Goal: Information Seeking & Learning: Learn about a topic

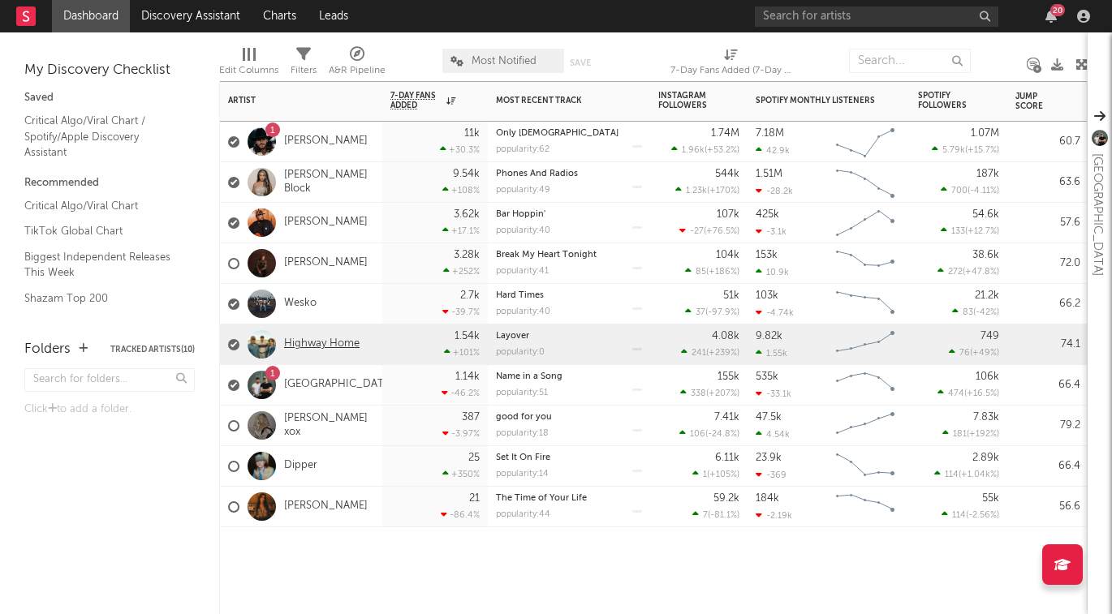
click at [304, 343] on link "Highway Home" at bounding box center [321, 345] width 75 height 14
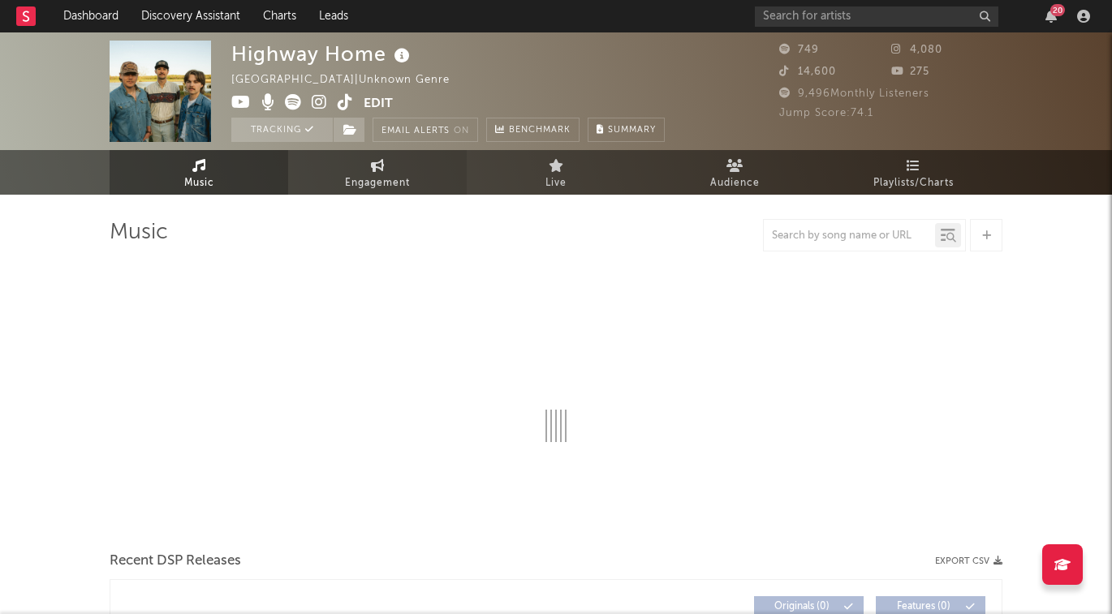
select select "6m"
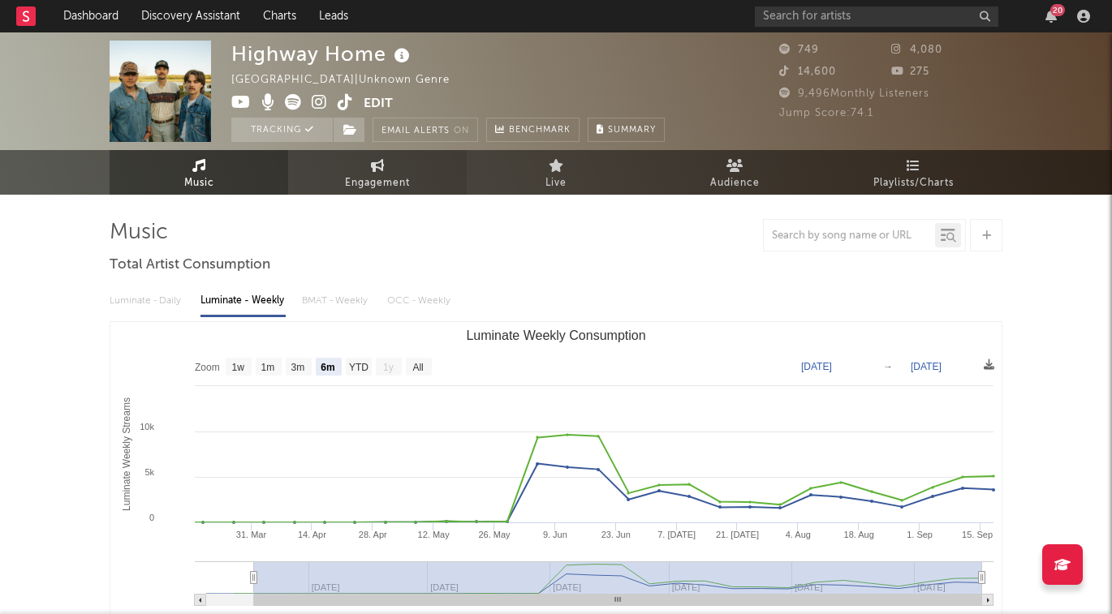
click at [378, 174] on span "Engagement" at bounding box center [377, 183] width 65 height 19
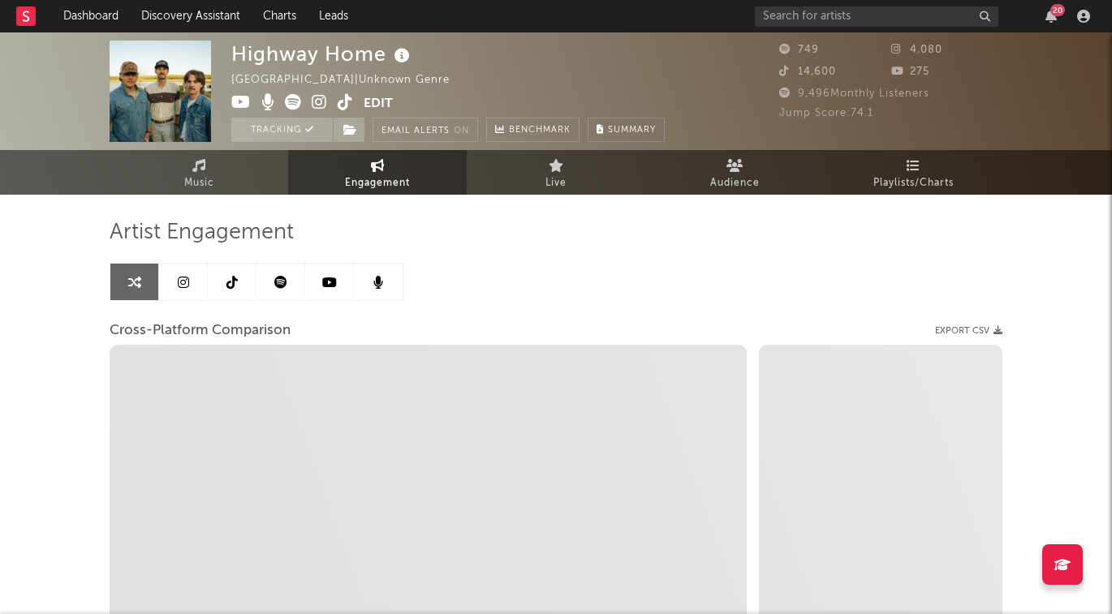
select select "1w"
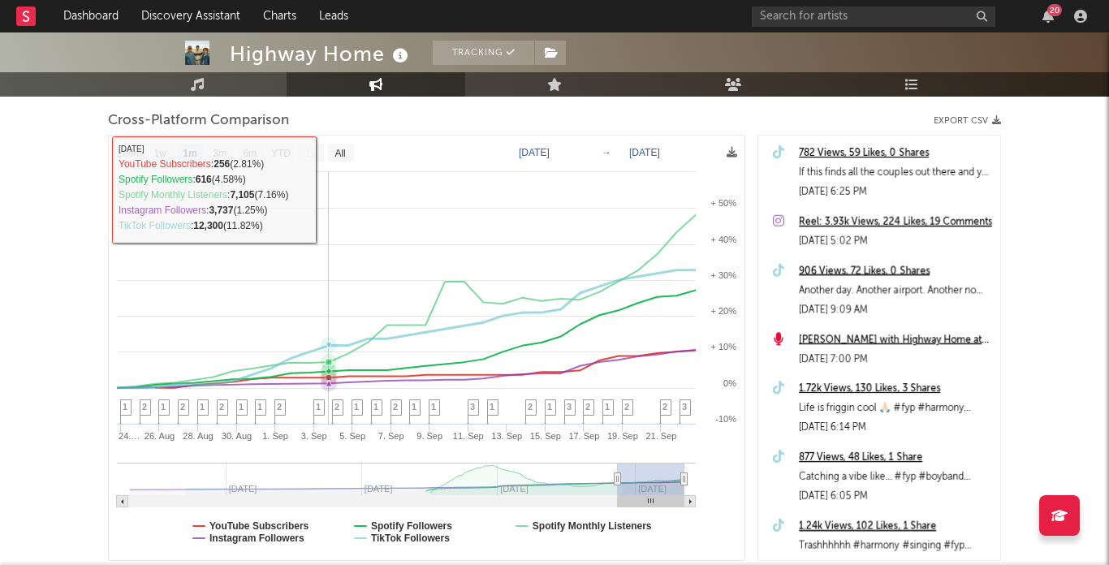
scroll to position [209, 0]
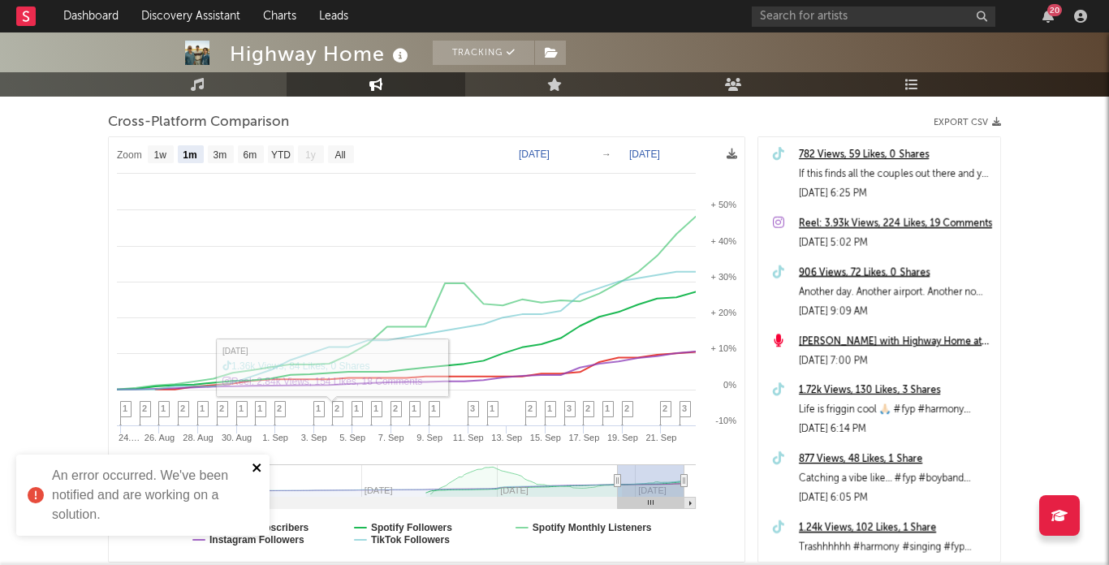
click at [256, 472] on icon "close" at bounding box center [257, 467] width 11 height 13
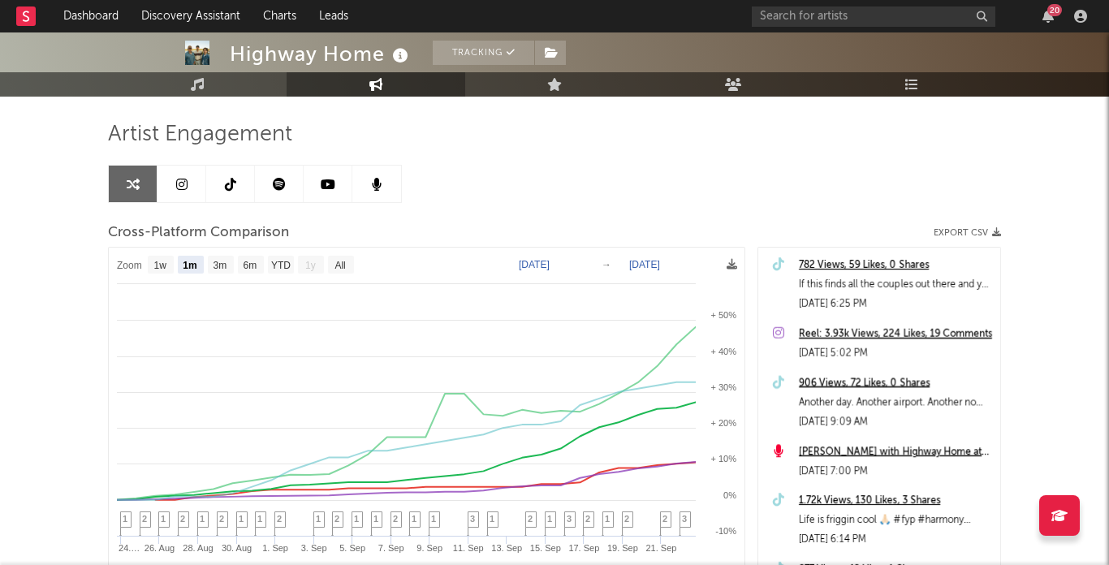
scroll to position [99, 0]
click at [259, 266] on rect at bounding box center [251, 264] width 26 height 18
select select "6m"
type input "[DATE]"
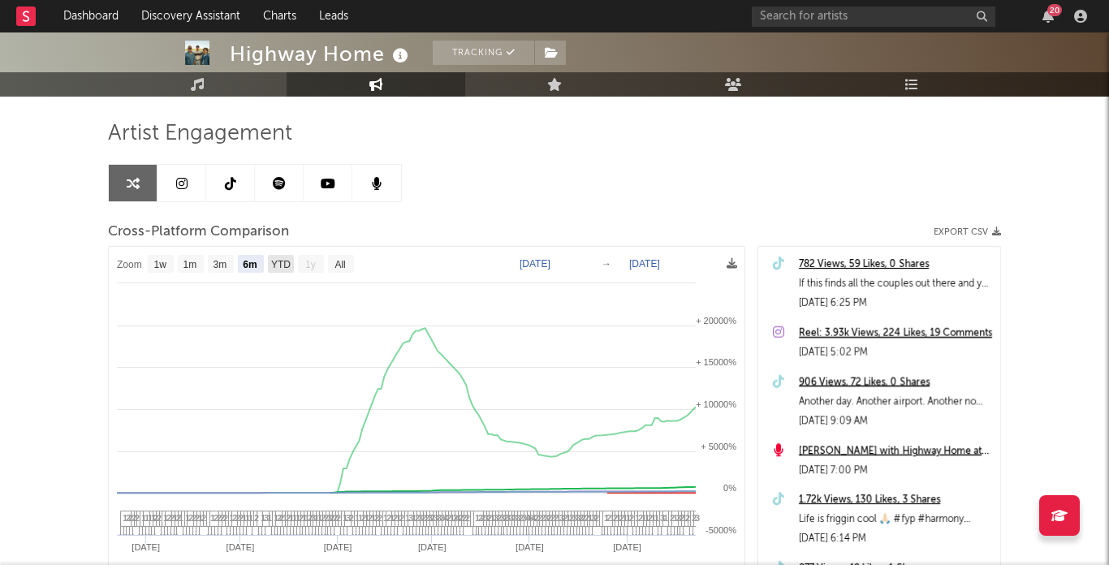
click at [282, 268] on text "YTD" at bounding box center [280, 264] width 19 height 11
select select "YTD"
type input "[DATE]"
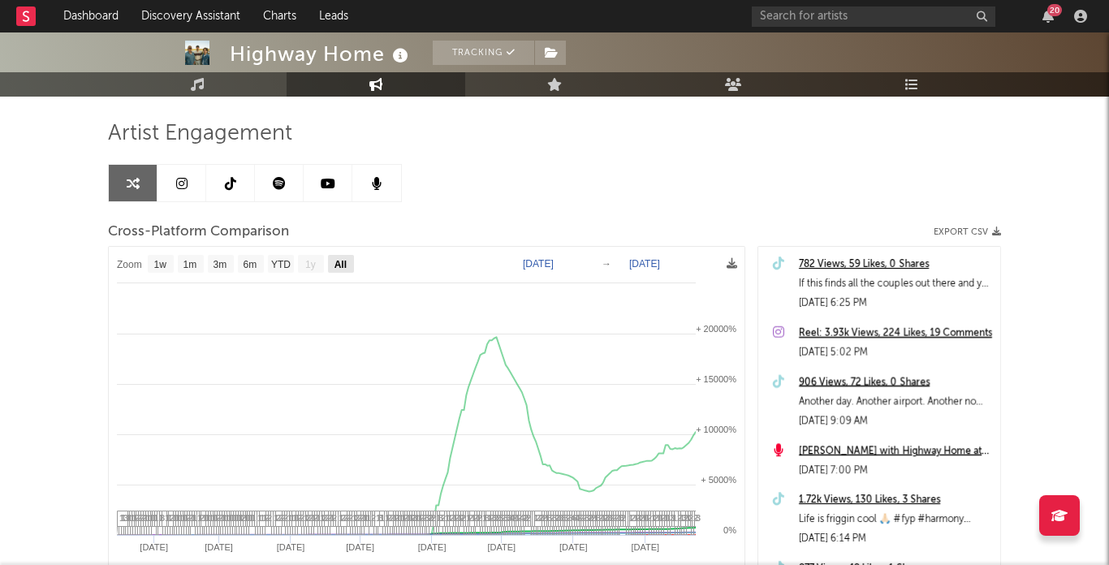
click at [341, 265] on text "All" at bounding box center [340, 264] width 12 height 11
select select "All"
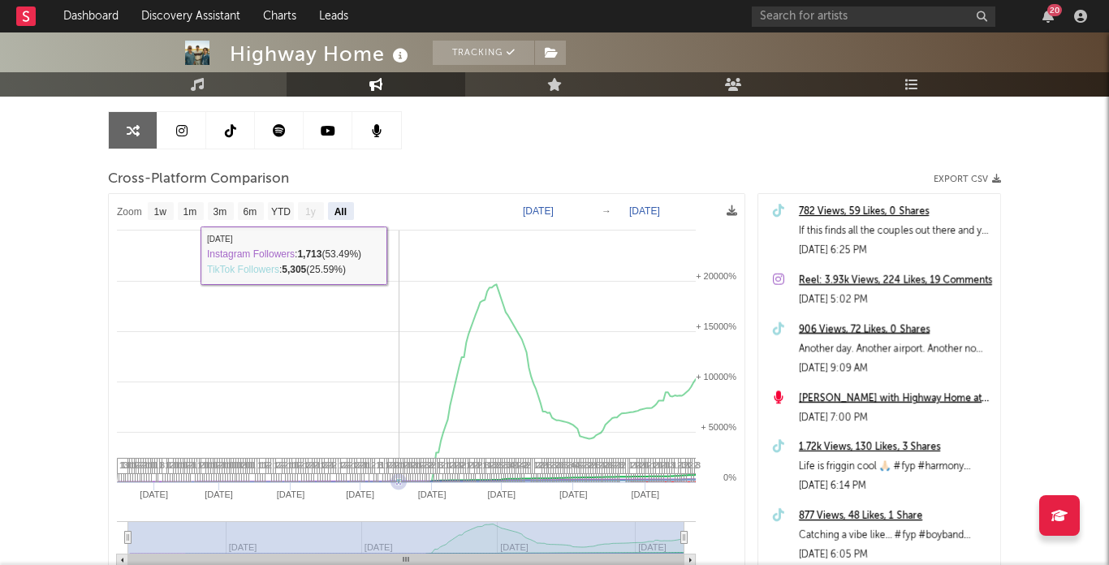
scroll to position [153, 0]
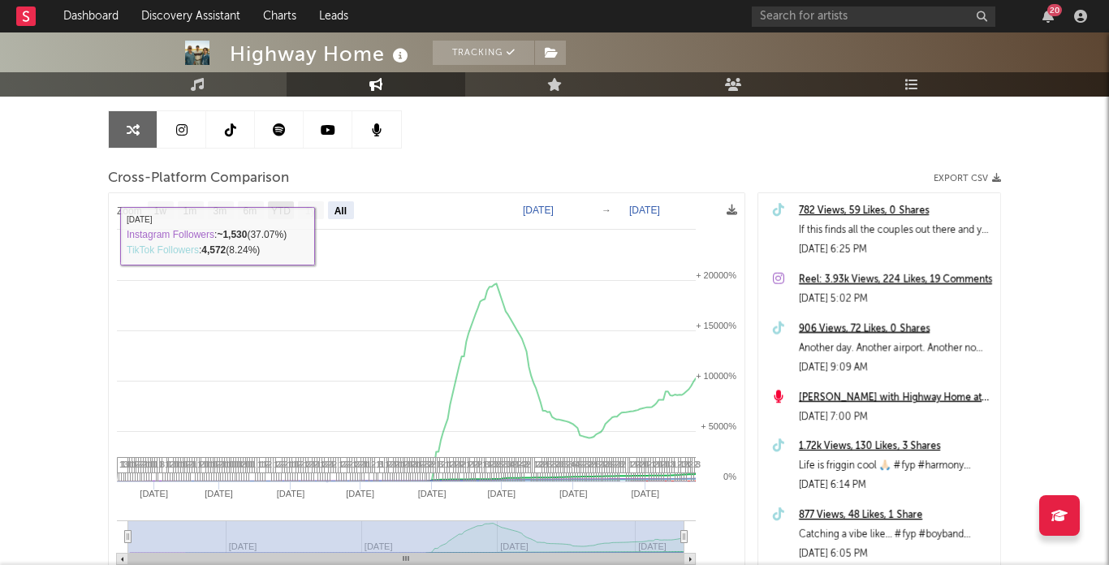
click at [281, 210] on text "YTD" at bounding box center [280, 210] width 19 height 11
select select "YTD"
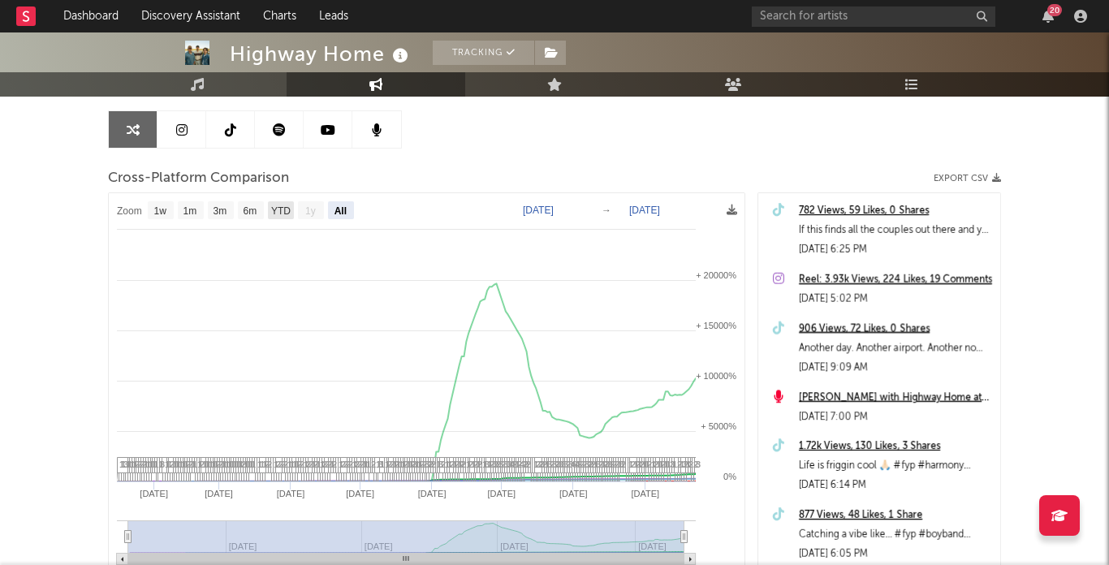
click at [281, 212] on text "YTD" at bounding box center [280, 210] width 19 height 11
click at [281, 212] on text "YTD" at bounding box center [279, 210] width 19 height 11
select select "YTD"
click at [450, 174] on div "Cross-Platform Comparison Export CSV" at bounding box center [554, 179] width 893 height 28
click at [256, 213] on text "6m" at bounding box center [250, 210] width 14 height 11
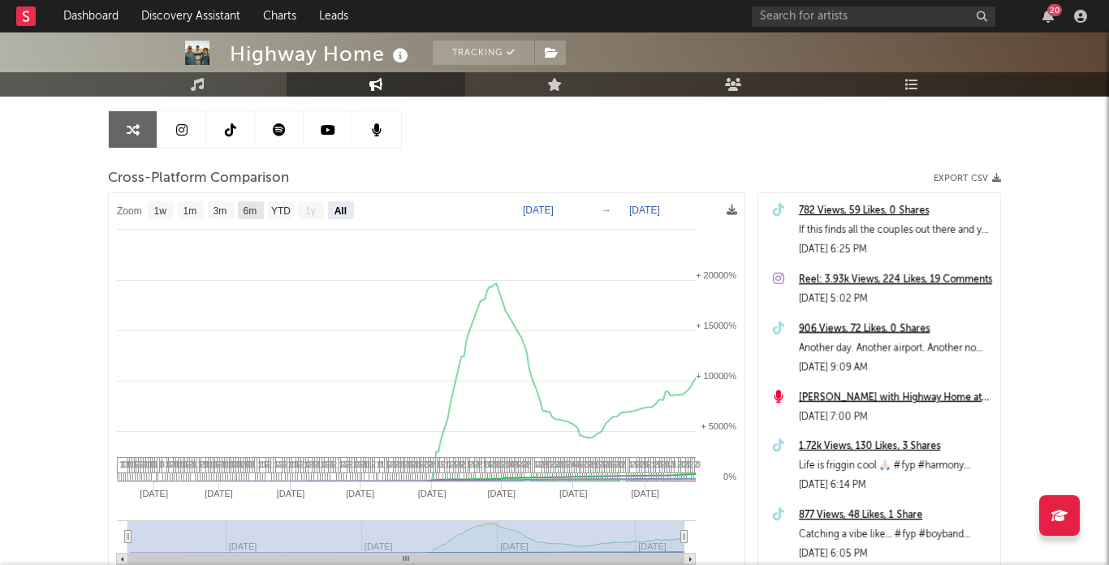
select select "6m"
type input "[DATE]"
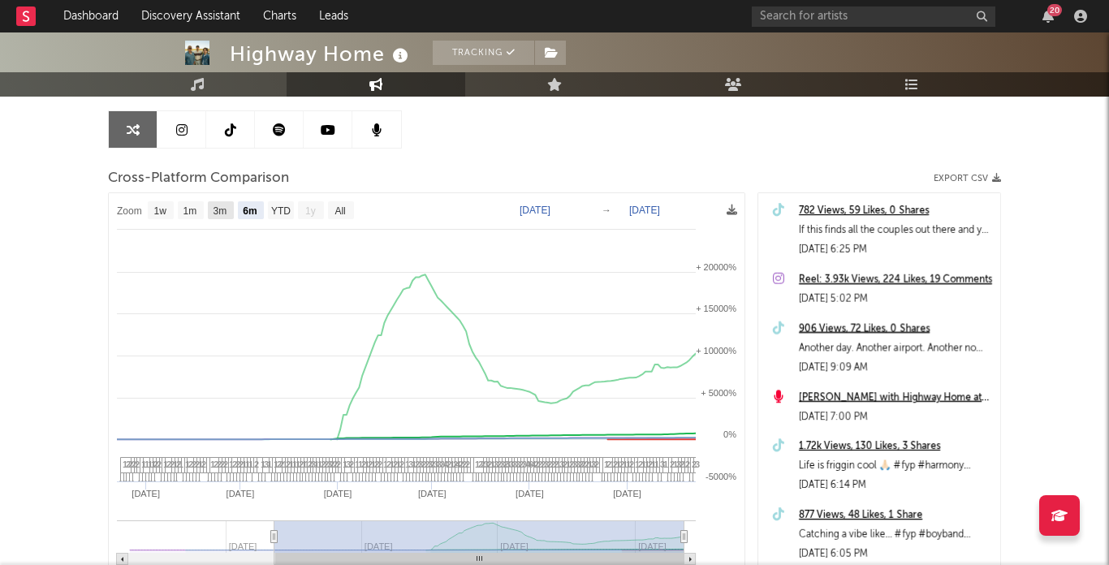
click at [224, 209] on text "3m" at bounding box center [220, 210] width 14 height 11
select select "3m"
type input "[DATE]"
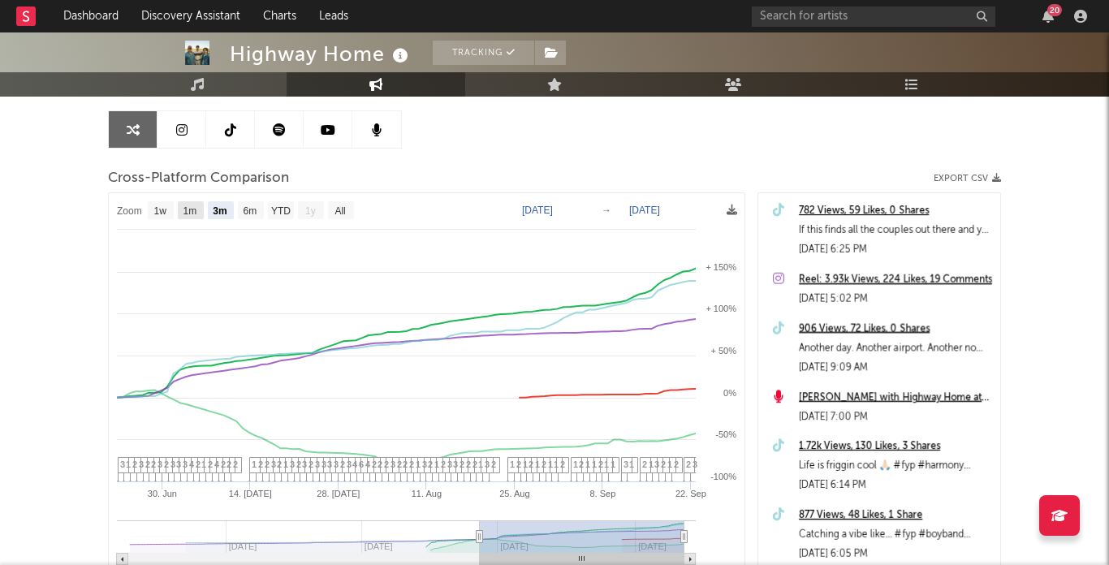
click at [192, 210] on text "1m" at bounding box center [190, 210] width 14 height 11
select select "1m"
type input "[DATE]"
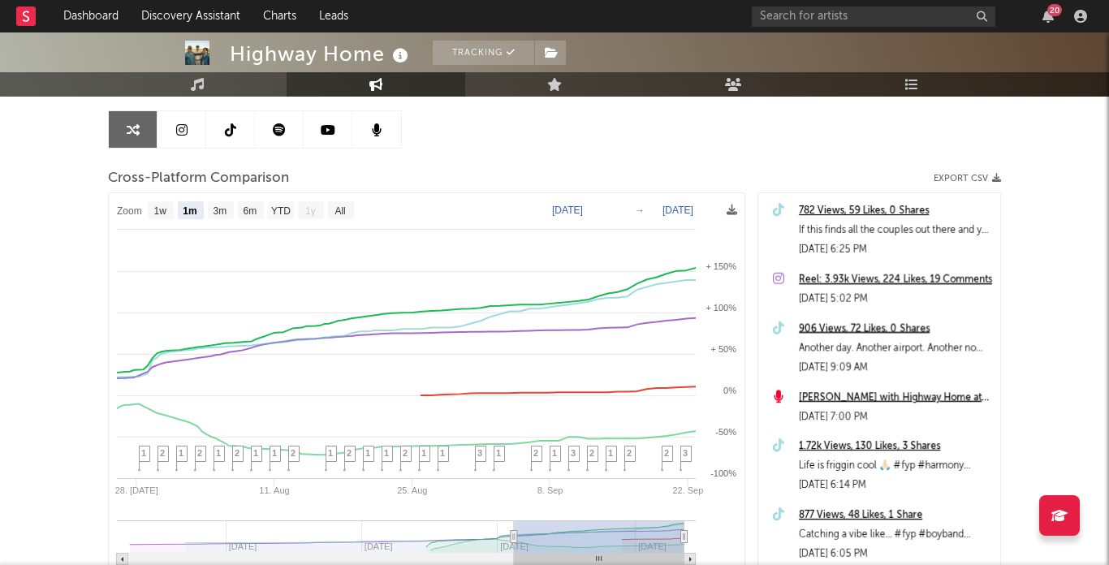
select select "1m"
